Goal: Check status: Check status

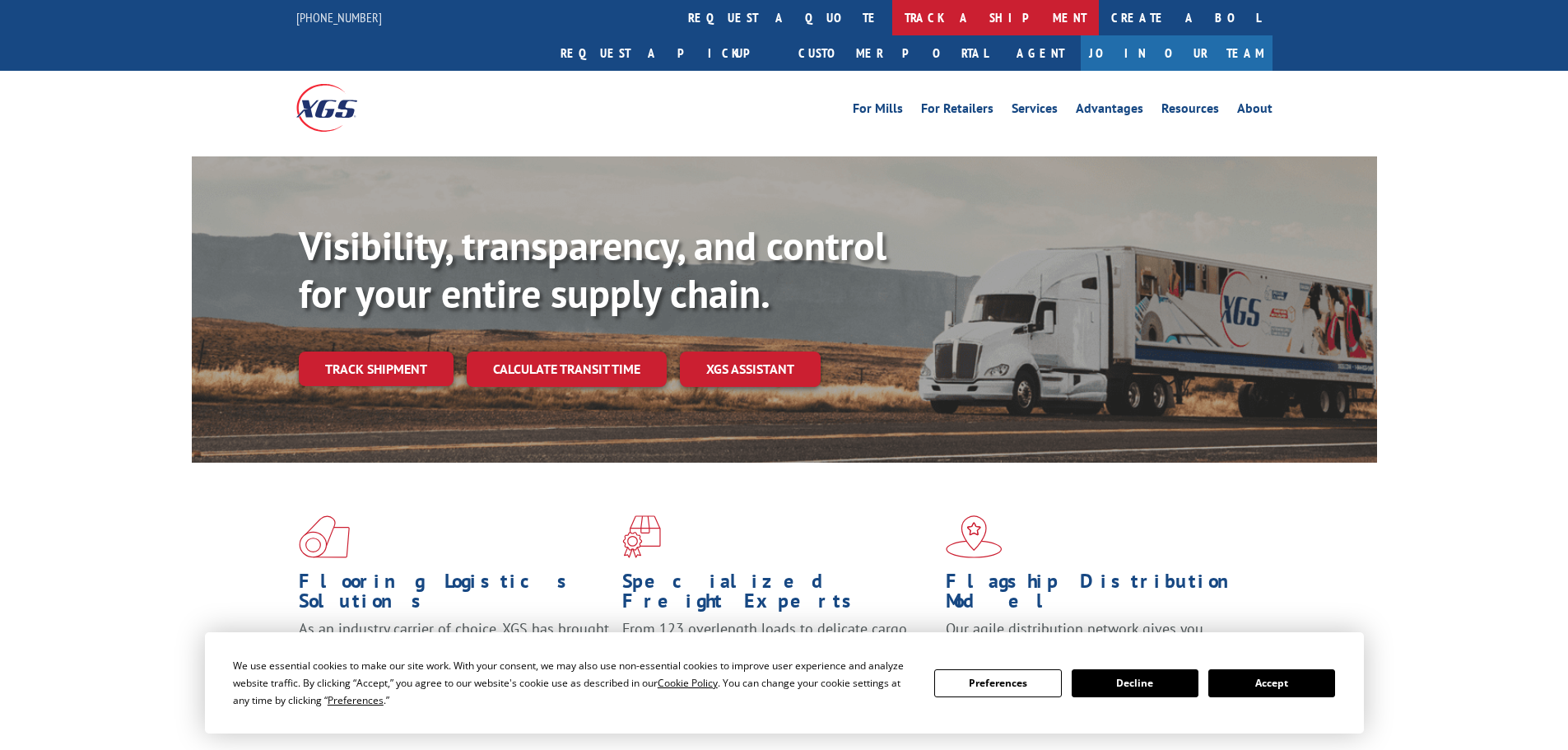
click at [893, 9] on link "track a shipment" at bounding box center [996, 17] width 207 height 35
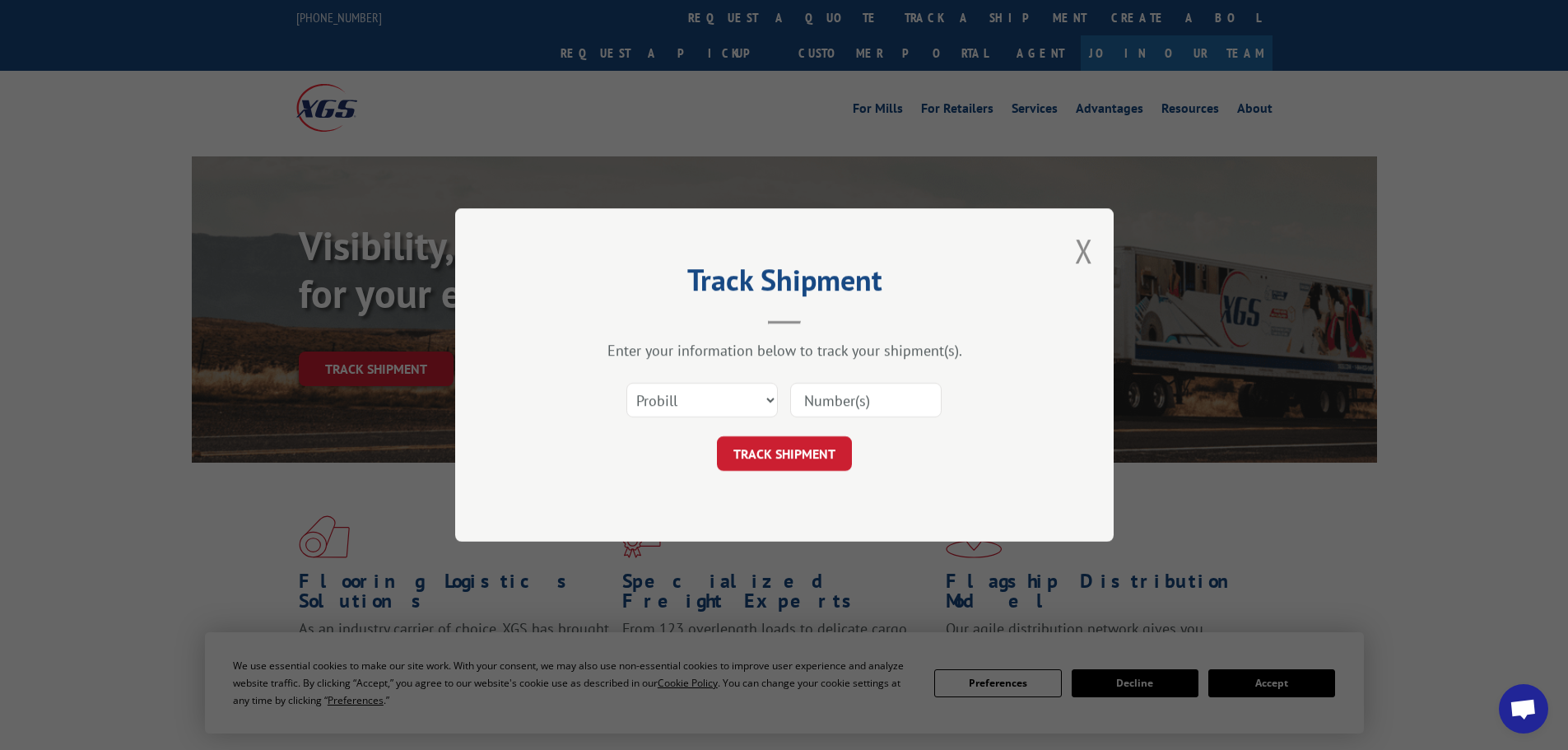
click at [914, 411] on input at bounding box center [866, 401] width 151 height 35
paste input "17604555"
type input "17604555"
click at [828, 447] on button "TRACK SHIPMENT" at bounding box center [784, 454] width 135 height 35
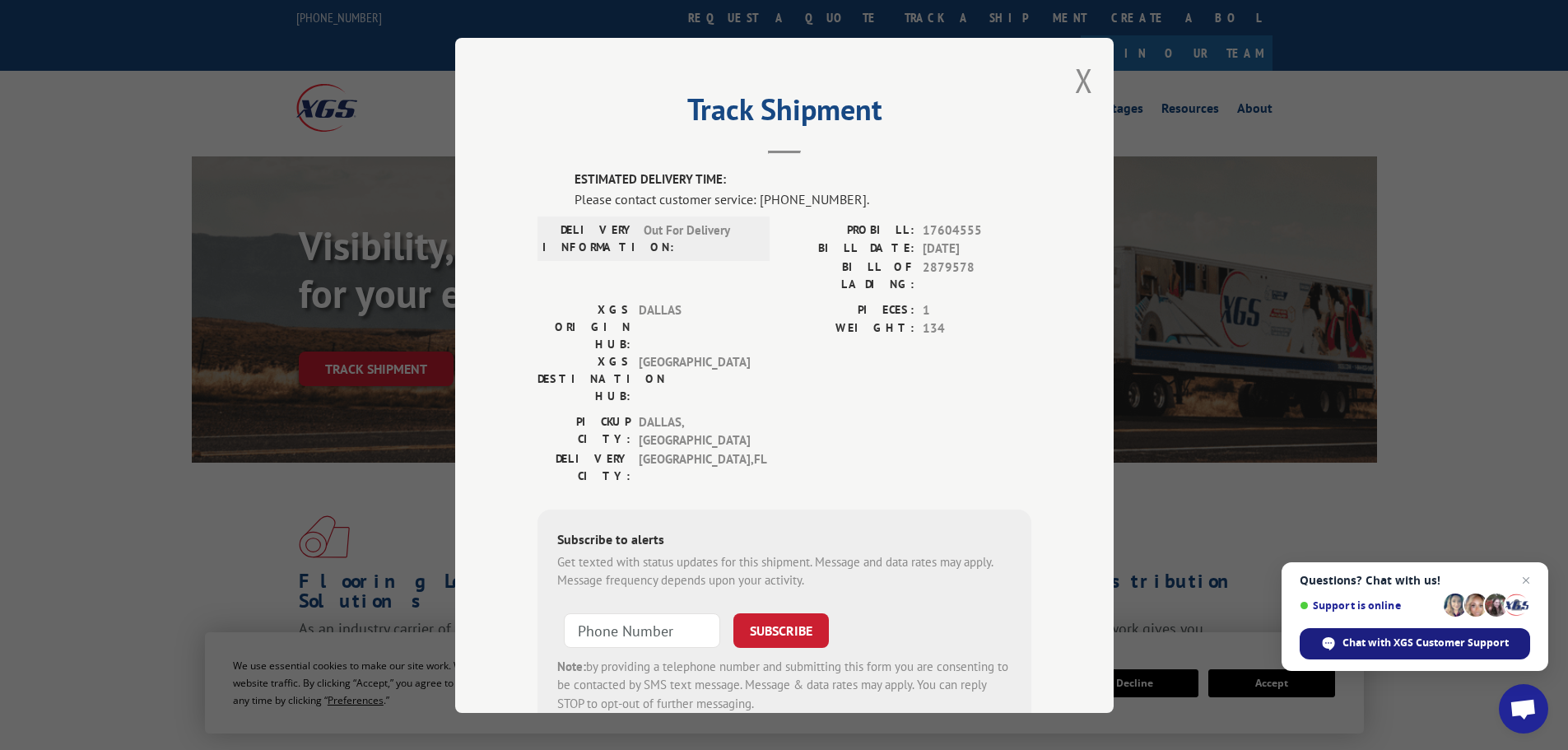
click at [1382, 639] on span "Chat with XGS Customer Support" at bounding box center [1425, 642] width 166 height 15
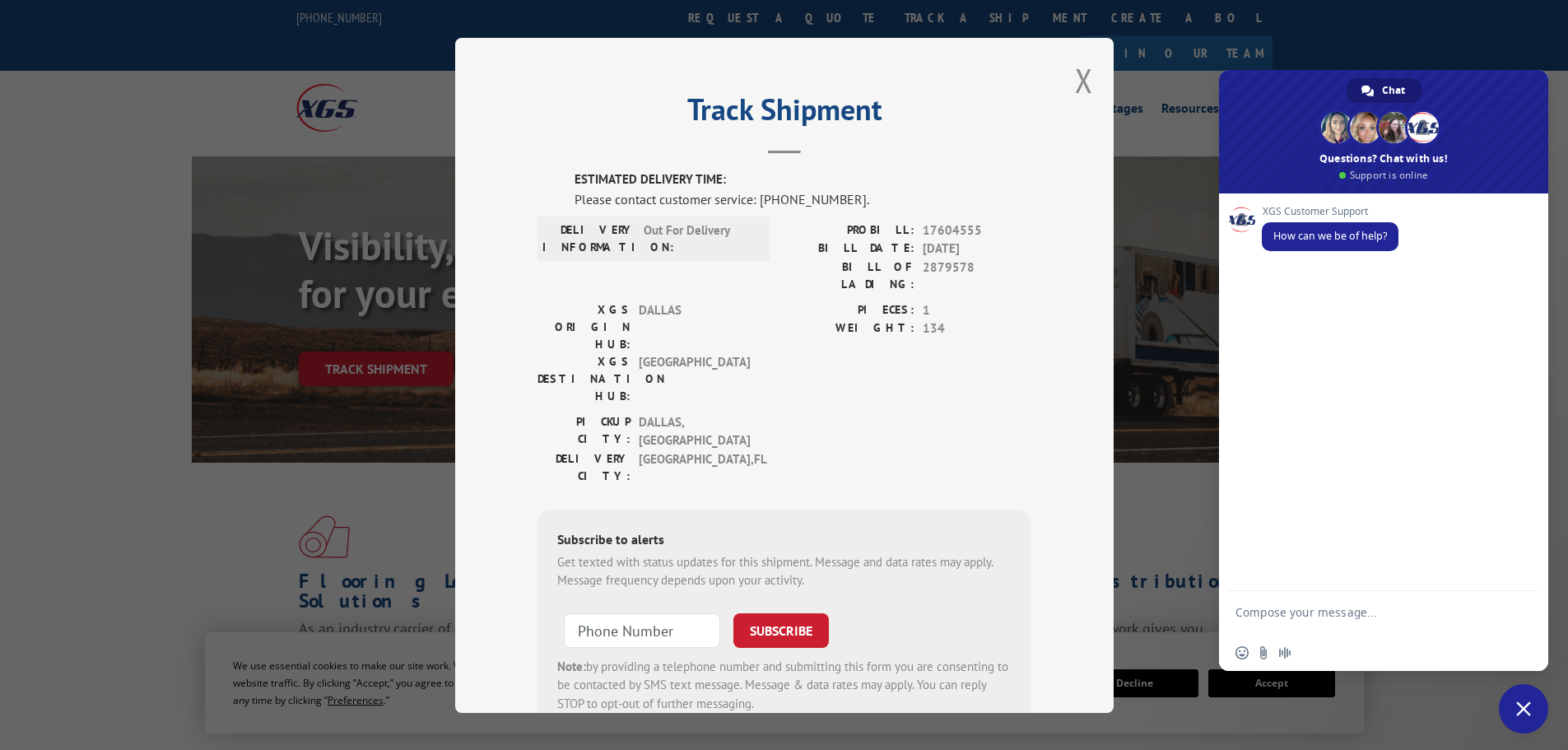
click at [1377, 624] on textarea "Compose your message..." at bounding box center [1366, 620] width 260 height 30
paste textarea "17604555"
type textarea "can you please confirm if 17604555 is out for delivery [DATE]?"
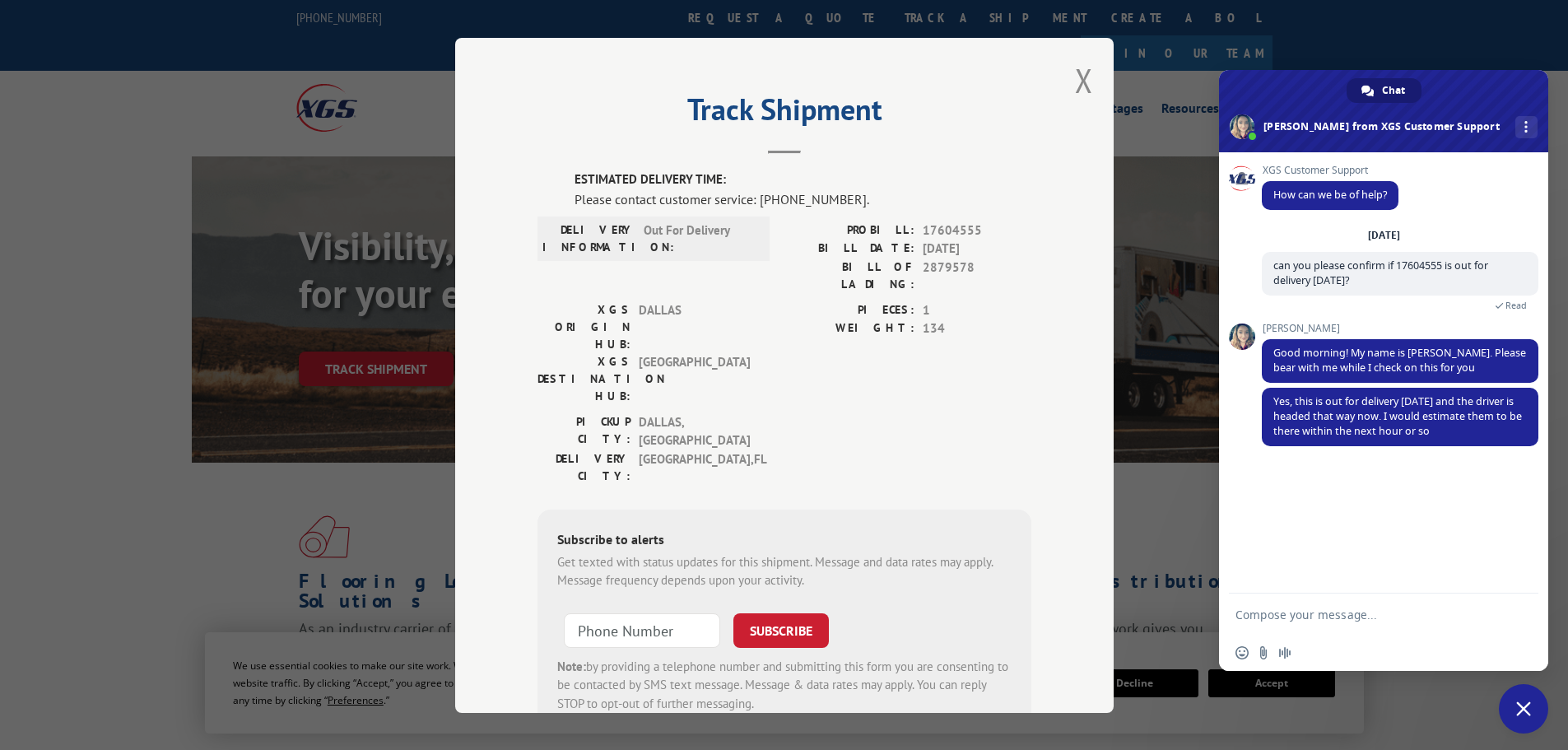
click at [1346, 605] on form at bounding box center [1366, 616] width 260 height 45
click at [1351, 609] on textarea "Compose your message..." at bounding box center [1366, 614] width 260 height 15
type textarea "awesome thank you"
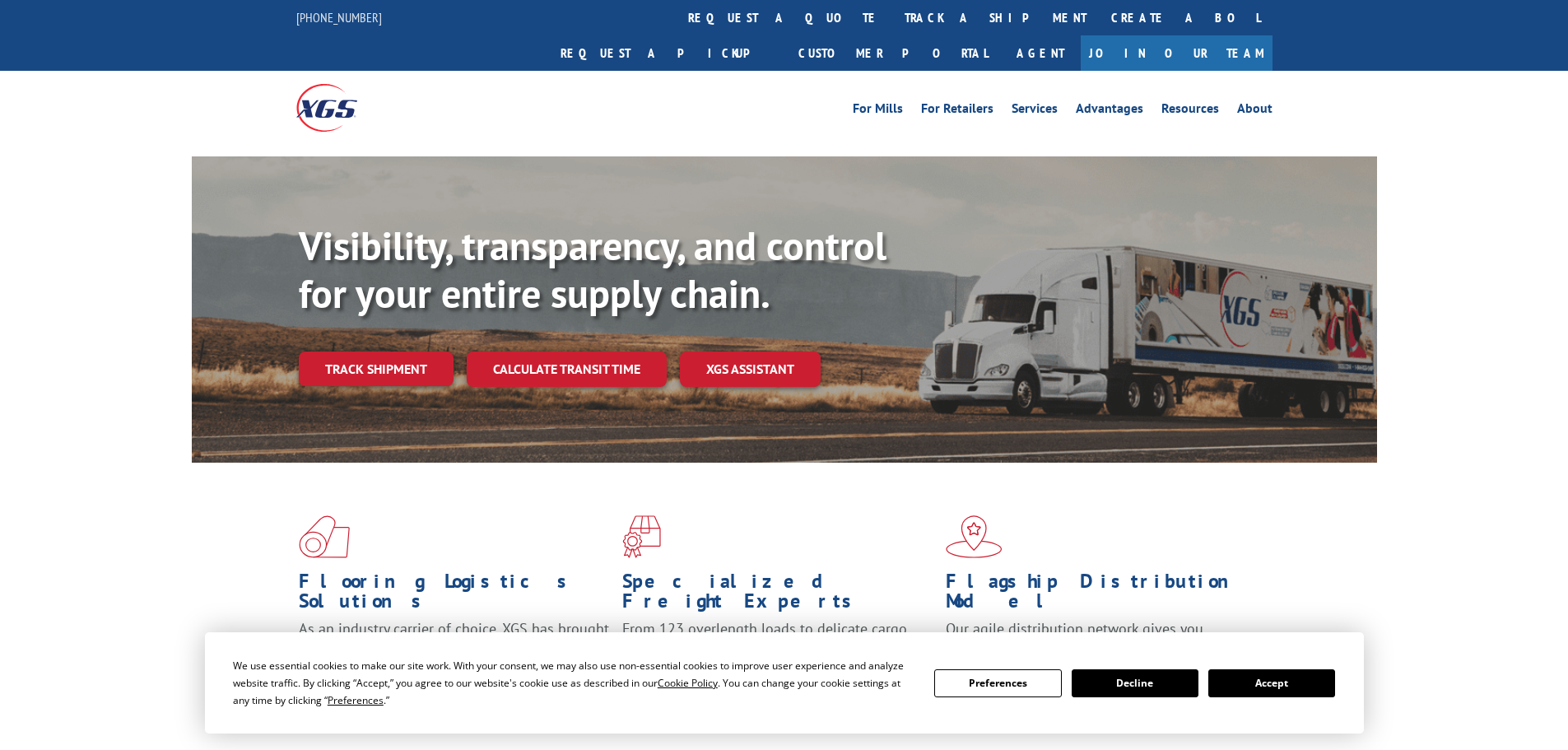
drag, startPoint x: 730, startPoint y: 25, endPoint x: 734, endPoint y: 49, distance: 24.3
click at [893, 25] on link "track a shipment" at bounding box center [996, 17] width 207 height 35
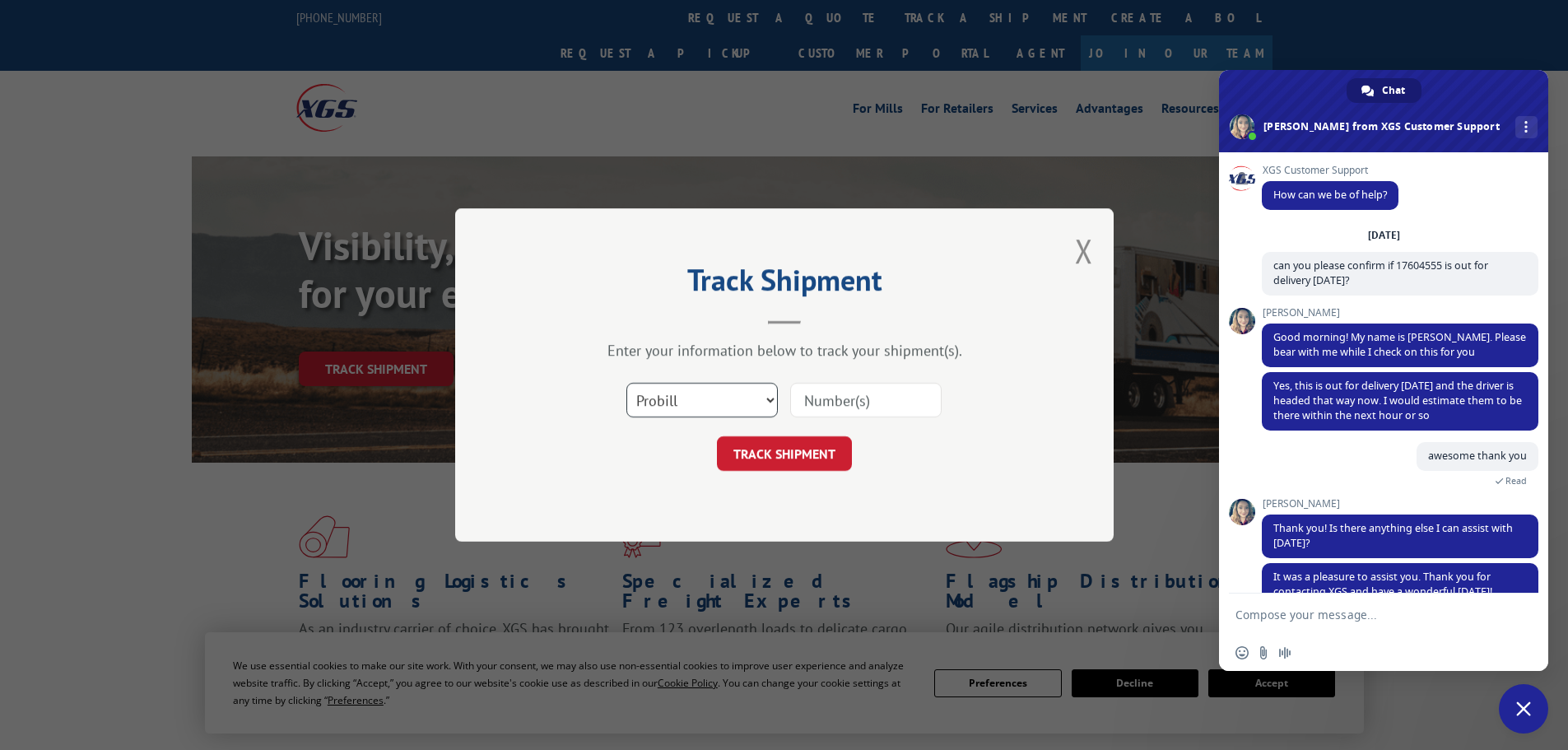
scroll to position [91, 0]
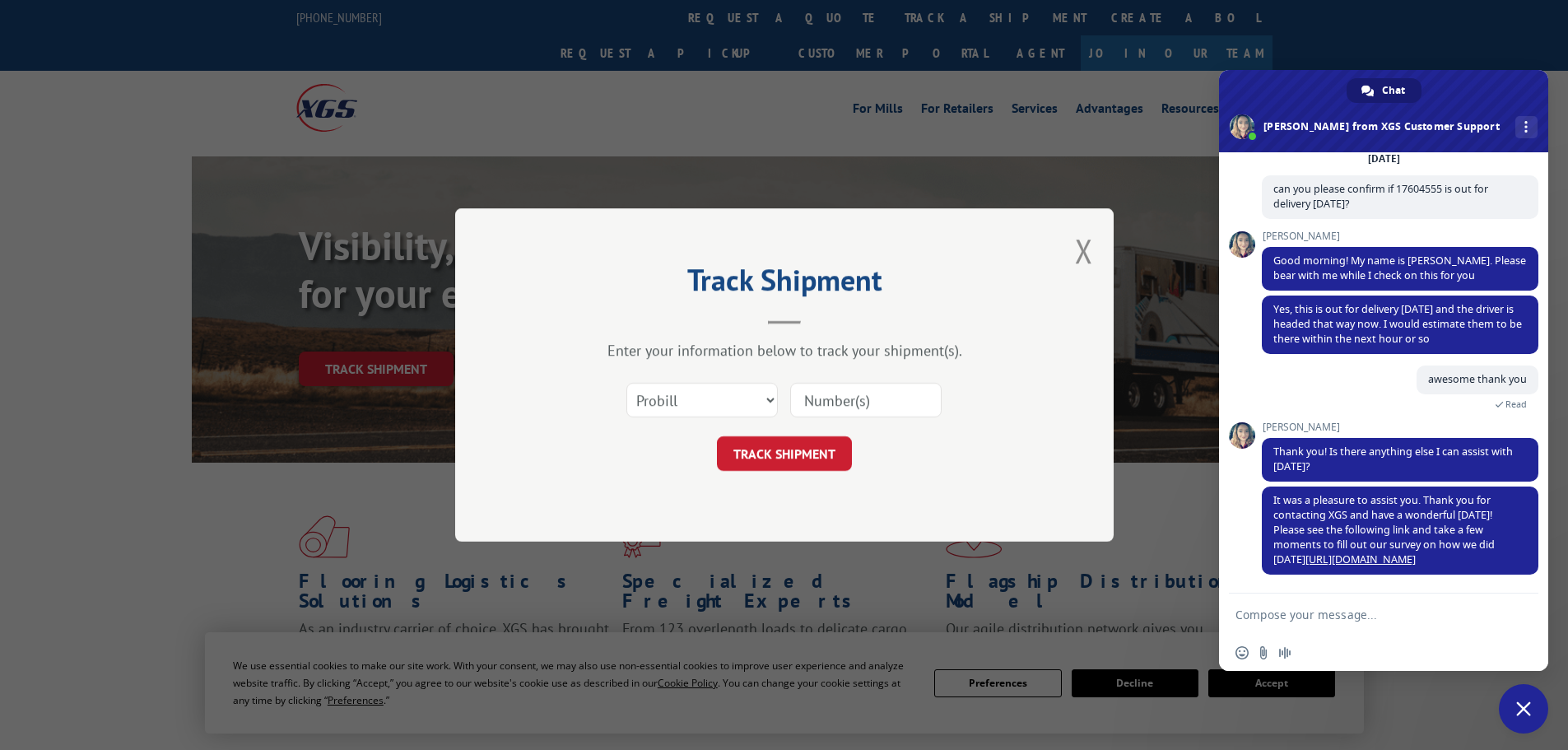
click at [878, 414] on input at bounding box center [866, 401] width 151 height 35
paste input "17604560"
type input "17604560"
click at [803, 456] on button "TRACK SHIPMENT" at bounding box center [784, 454] width 135 height 35
